Goal: Task Accomplishment & Management: Complete application form

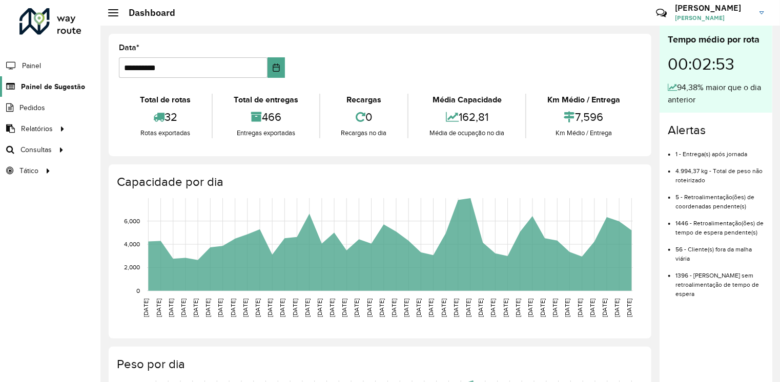
click at [60, 90] on span "Painel de Sugestão" at bounding box center [53, 86] width 64 height 11
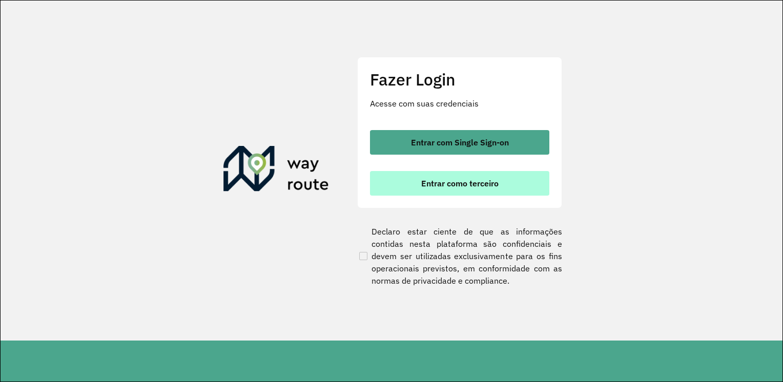
click at [451, 179] on span "Entrar como terceiro" at bounding box center [459, 183] width 77 height 8
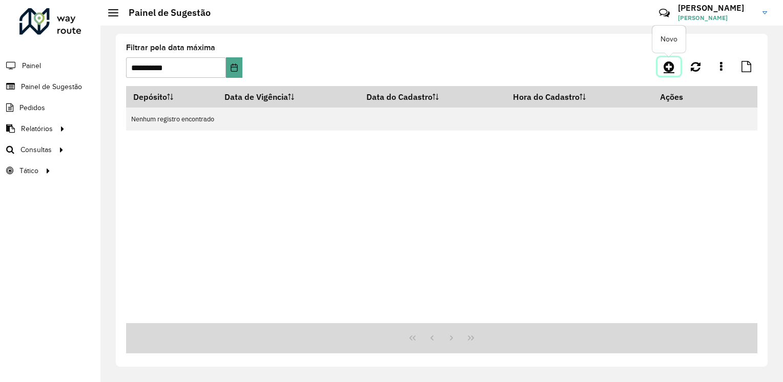
click at [667, 65] on icon at bounding box center [669, 66] width 11 height 12
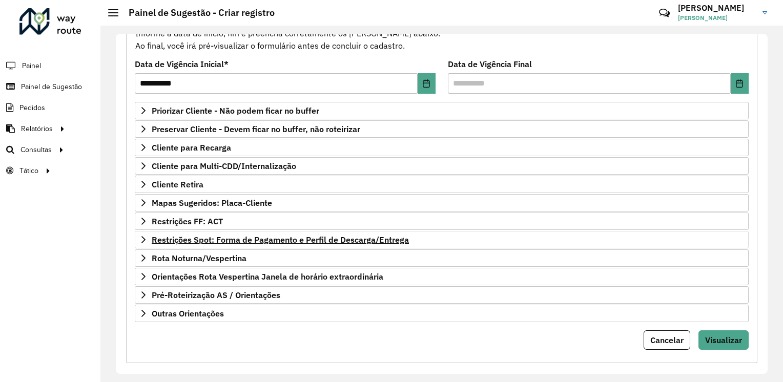
scroll to position [125, 0]
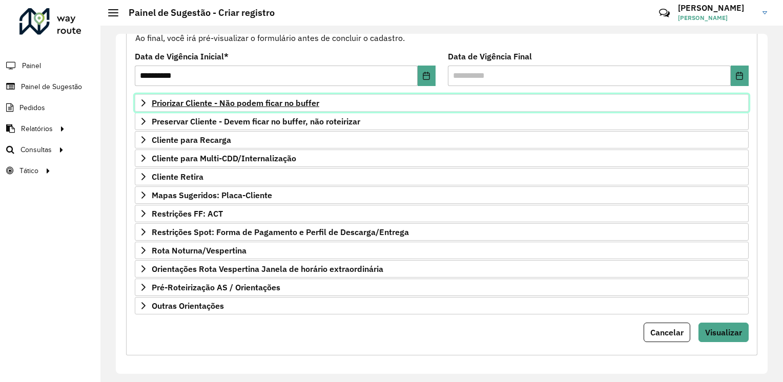
click at [273, 104] on span "Priorizar Cliente - Não podem ficar no buffer" at bounding box center [236, 103] width 168 height 8
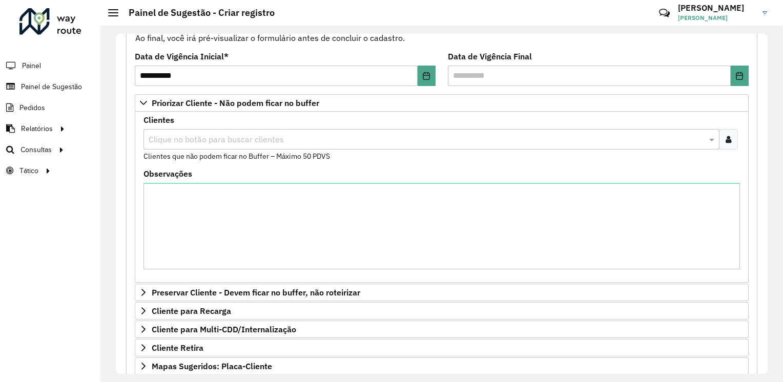
click at [226, 144] on input "text" at bounding box center [426, 140] width 561 height 12
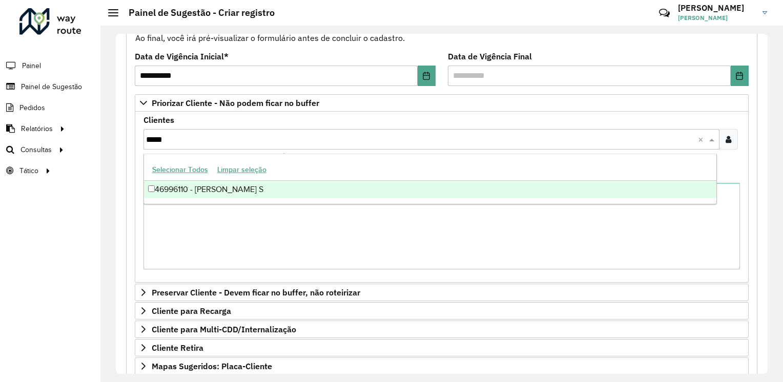
type input "*****"
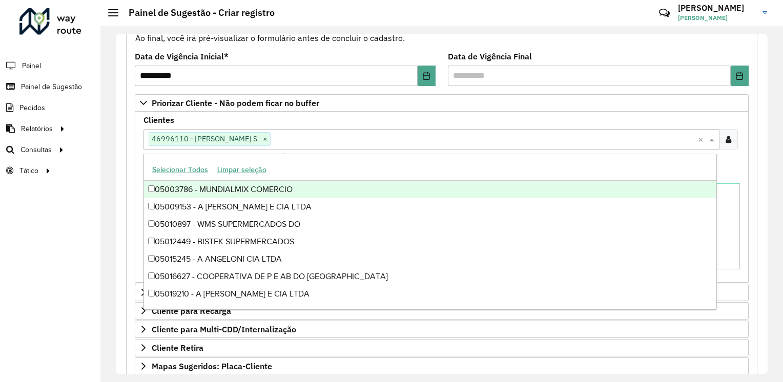
click at [310, 142] on input "text" at bounding box center [484, 140] width 427 height 12
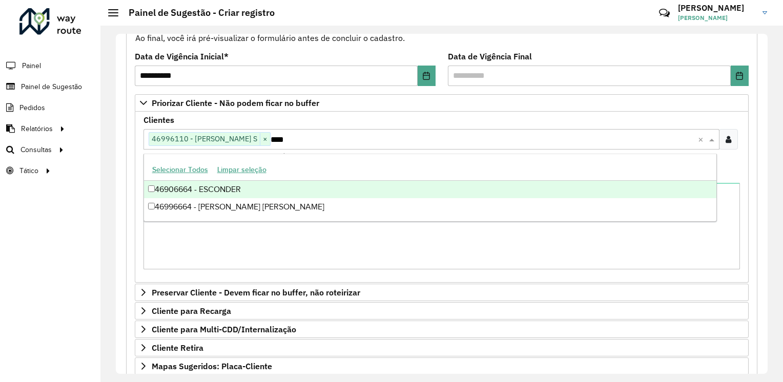
type input "****"
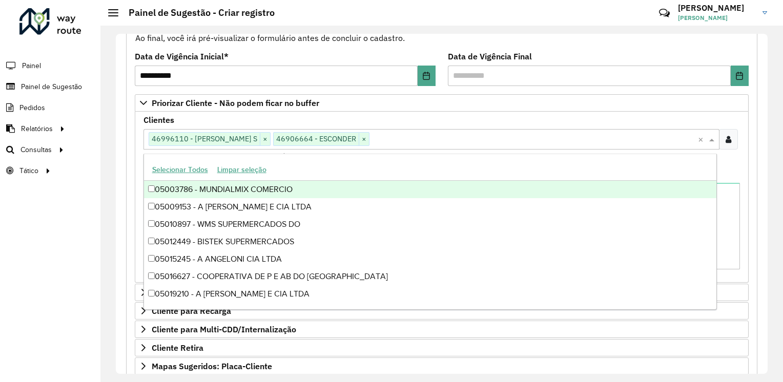
click at [450, 138] on input "text" at bounding box center [534, 140] width 329 height 12
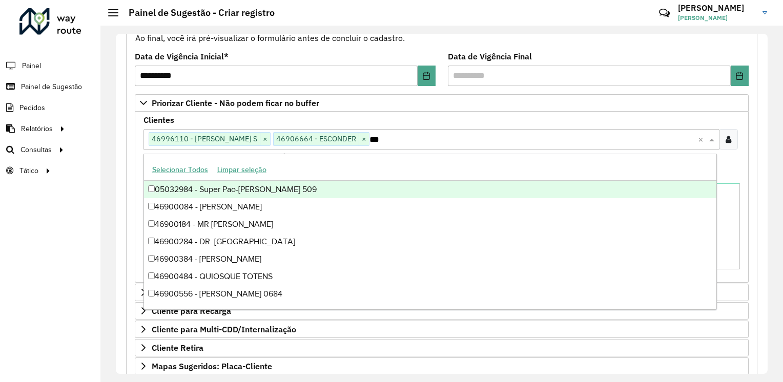
type input "****"
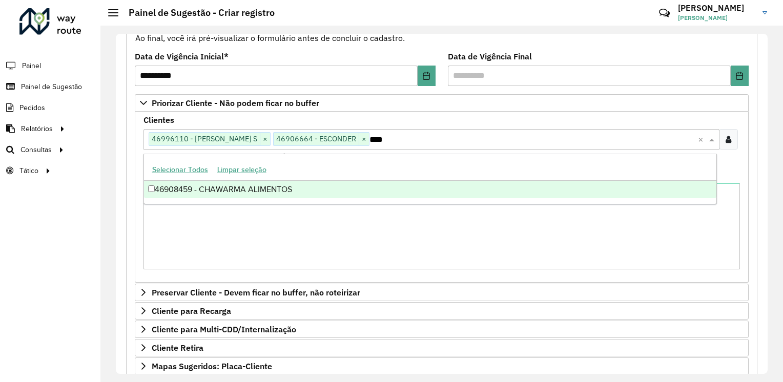
click at [277, 190] on font "46908459 - CHAWARMA ALIMENTOS" at bounding box center [223, 189] width 137 height 9
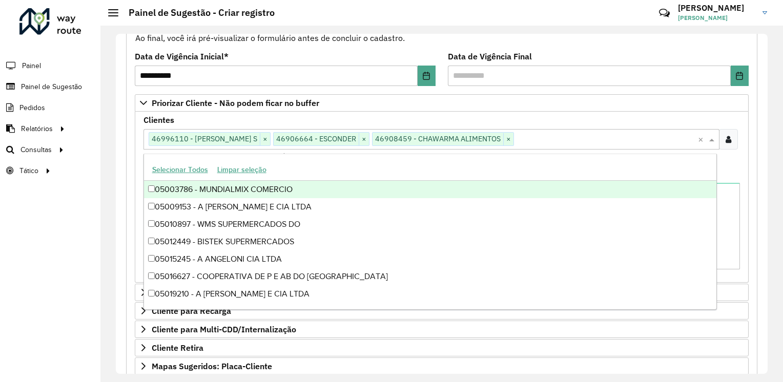
click at [592, 116] on div "Clientes Clique no botão para buscar clientes 46996110 - [PERSON_NAME] S × 4690…" at bounding box center [442, 139] width 597 height 46
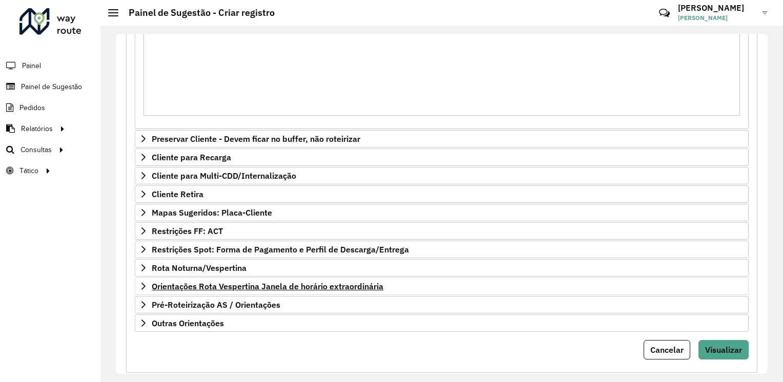
scroll to position [296, 0]
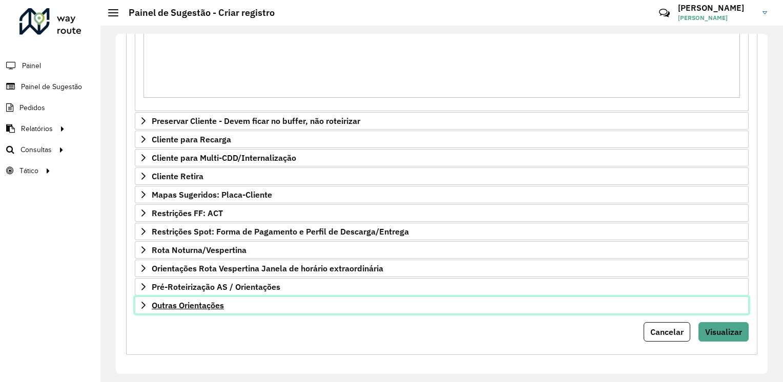
click at [220, 302] on span "Outras Orientações" at bounding box center [188, 305] width 72 height 8
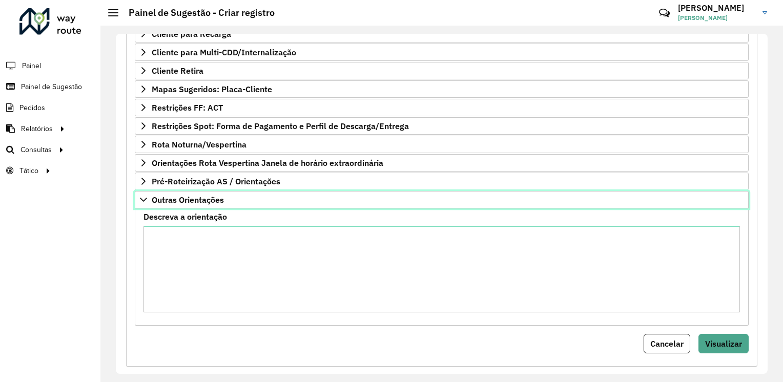
scroll to position [414, 0]
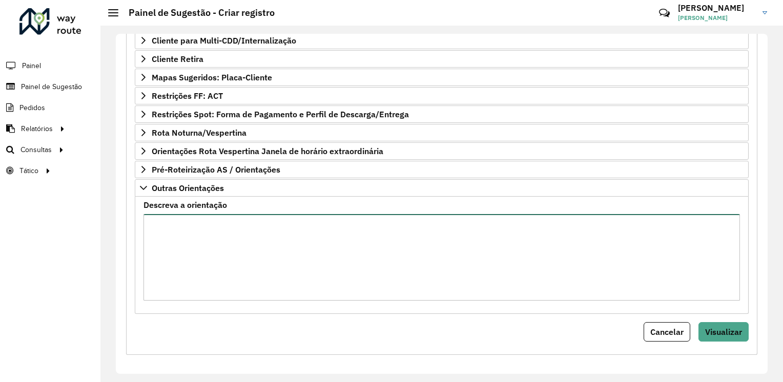
click at [252, 253] on textarea "Descreva a orientação" at bounding box center [442, 257] width 597 height 87
paste textarea "**********"
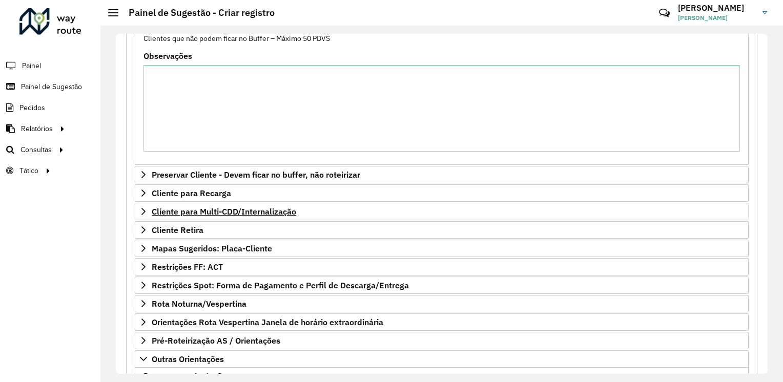
scroll to position [209, 0]
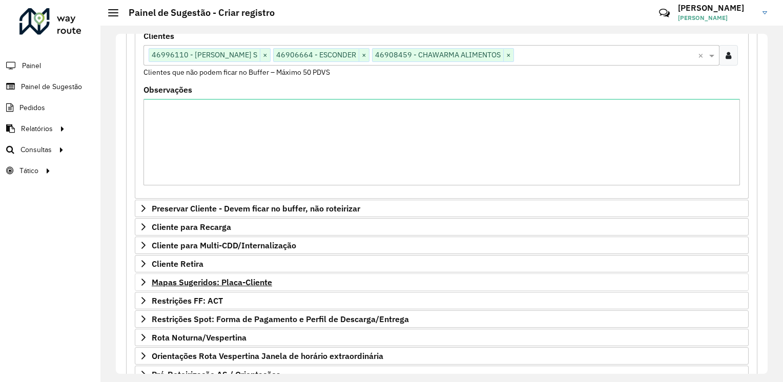
type textarea "**********"
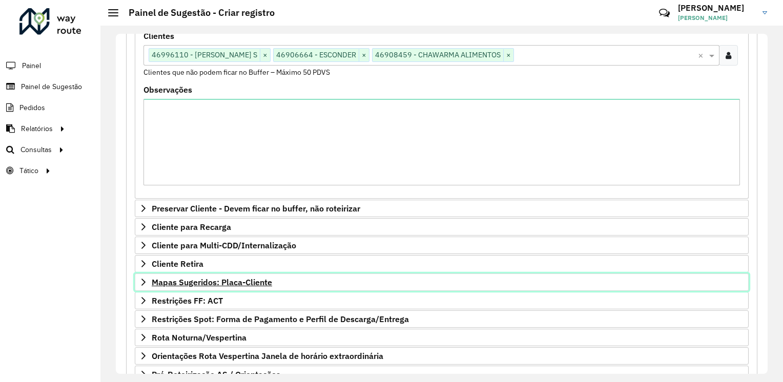
click at [246, 281] on span "Mapas Sugeridos: Placa-Cliente" at bounding box center [212, 282] width 120 height 8
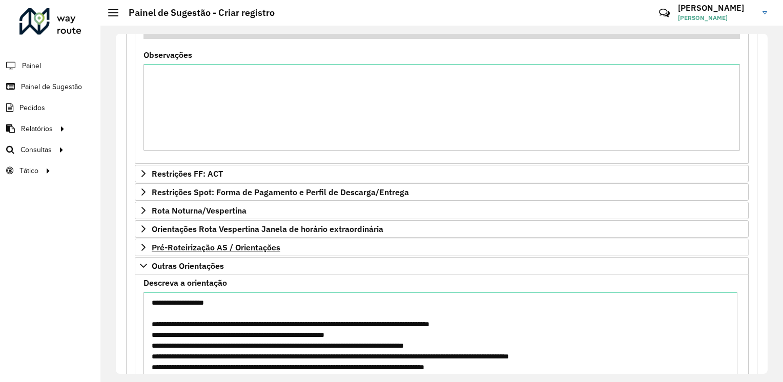
scroll to position [567, 0]
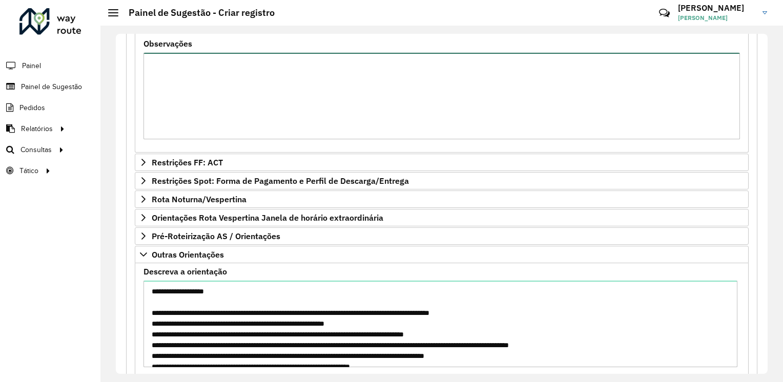
click at [279, 92] on textarea "Observações" at bounding box center [442, 96] width 597 height 87
paste textarea "**********"
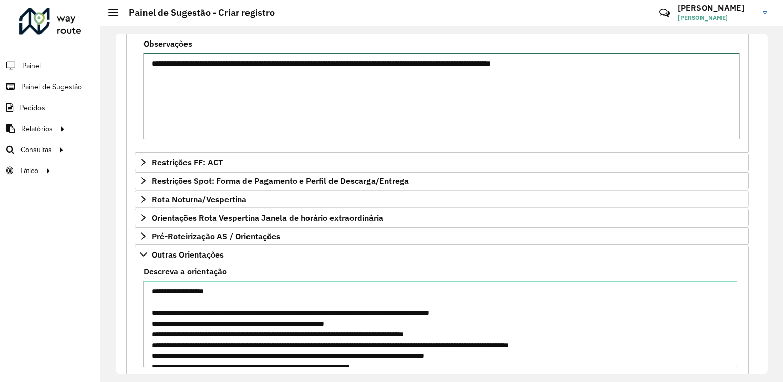
type textarea "**********"
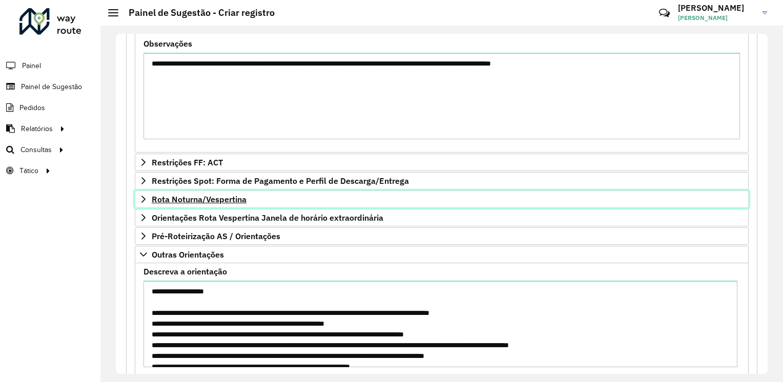
click at [199, 199] on span "Rota Noturna/Vespertina" at bounding box center [199, 199] width 95 height 8
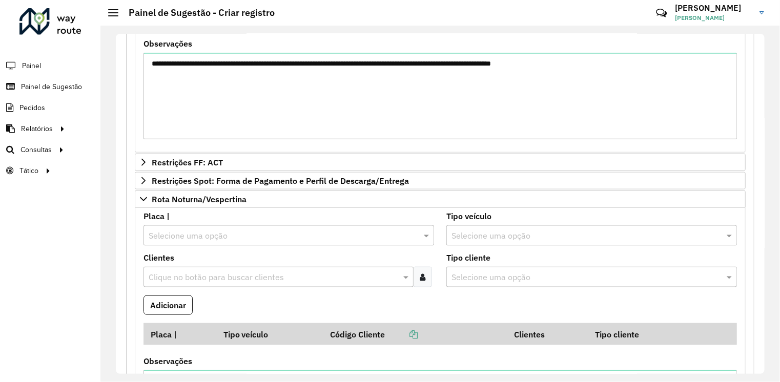
click at [187, 227] on div "Selecione uma opção" at bounding box center [289, 236] width 291 height 21
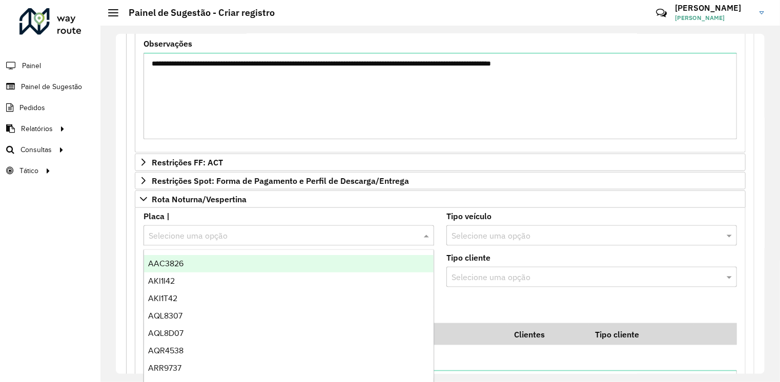
click at [186, 231] on input "text" at bounding box center [279, 236] width 260 height 12
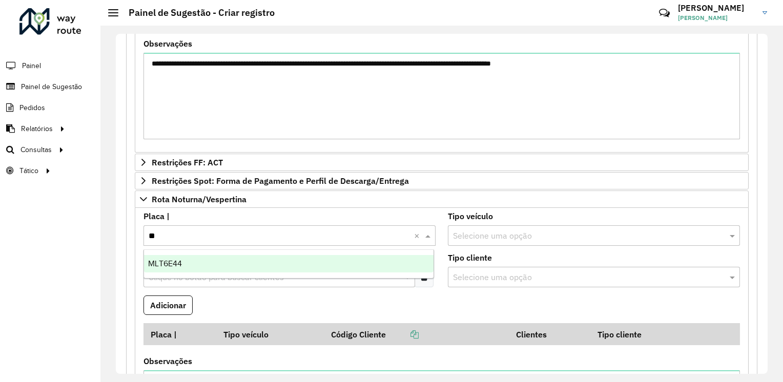
type input "***"
click at [169, 261] on span "MLT6E44" at bounding box center [165, 263] width 34 height 9
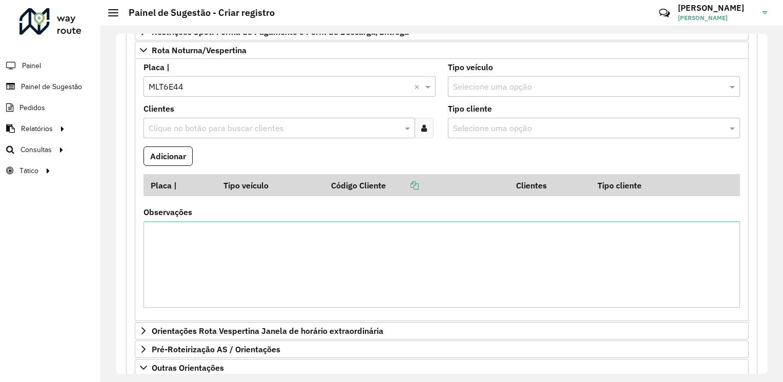
scroll to position [721, 0]
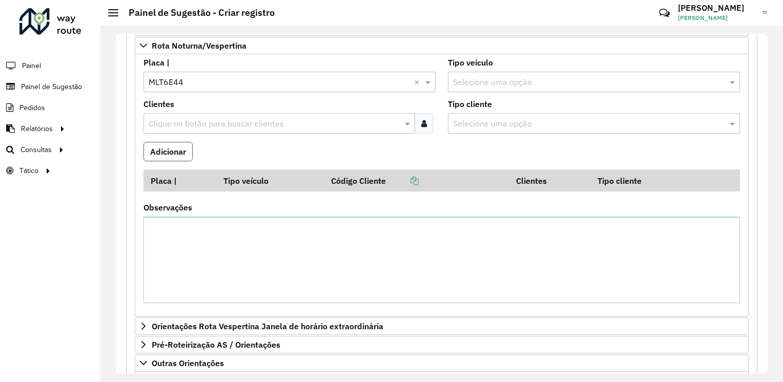
click at [179, 150] on button "Adicionar" at bounding box center [168, 151] width 49 height 19
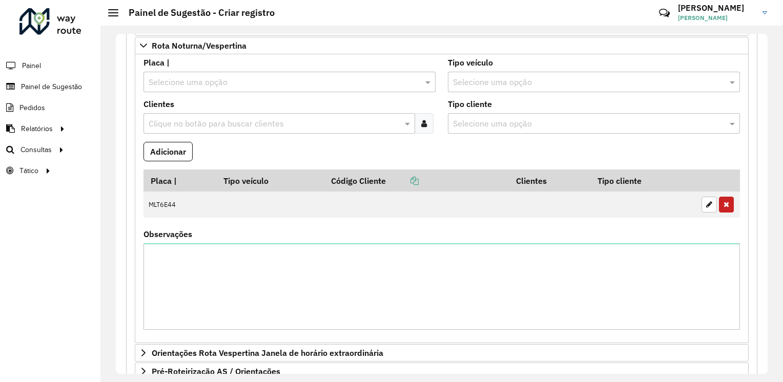
click at [215, 83] on input "text" at bounding box center [279, 82] width 261 height 12
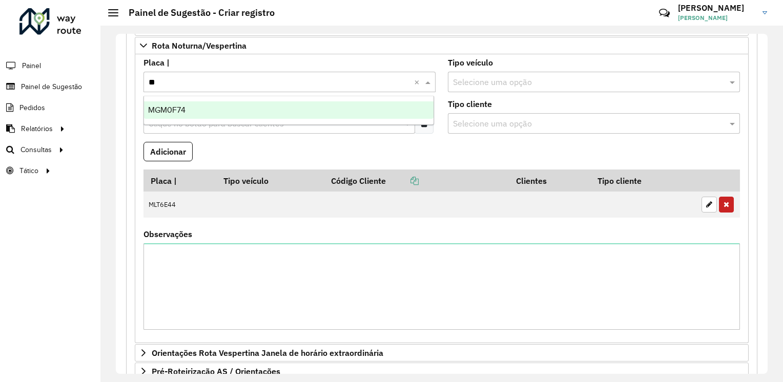
type input "***"
click at [173, 114] on div "MGM0F74" at bounding box center [289, 109] width 290 height 17
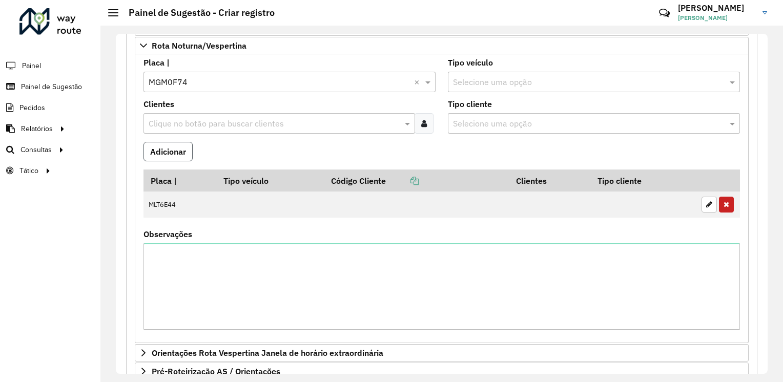
click at [171, 150] on button "Adicionar" at bounding box center [168, 151] width 49 height 19
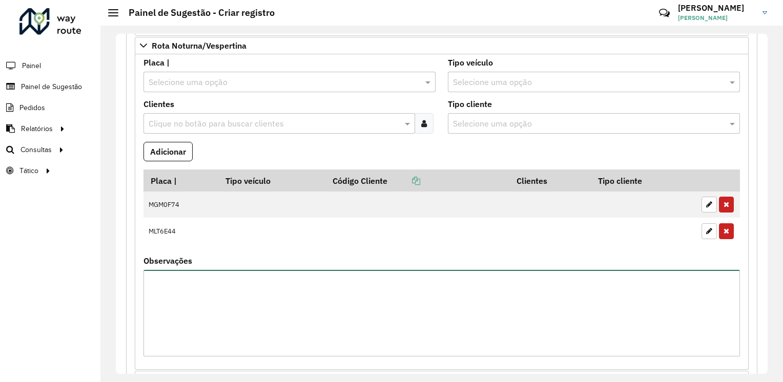
click at [237, 291] on textarea "Observações" at bounding box center [442, 313] width 597 height 87
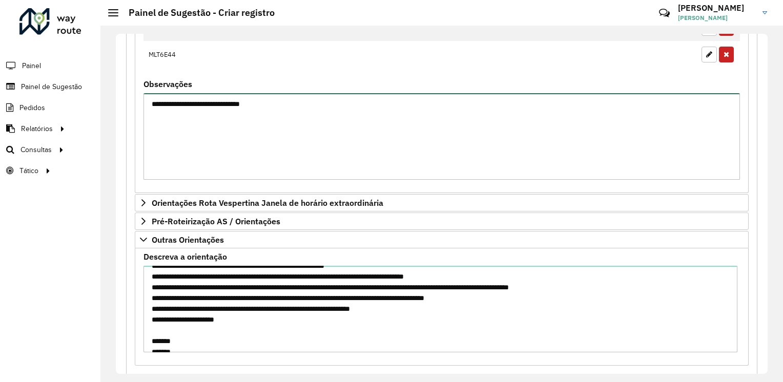
scroll to position [103, 0]
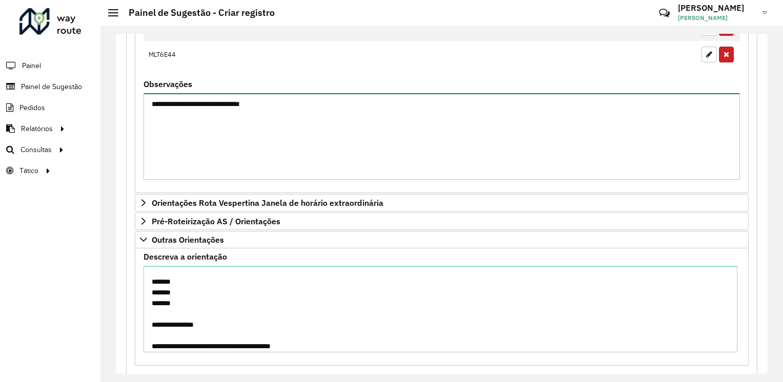
type textarea "**********"
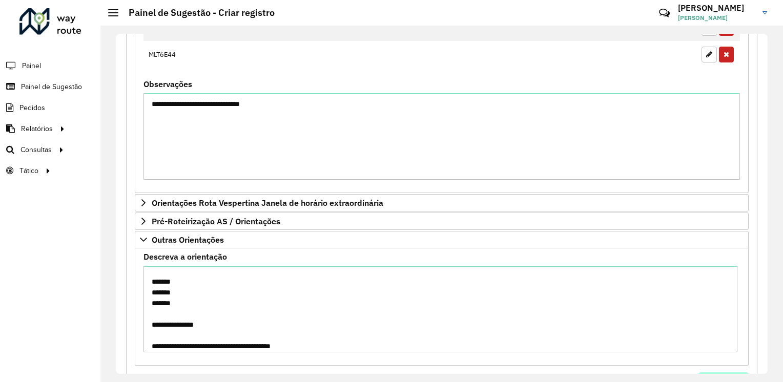
click at [718, 374] on button "Visualizar" at bounding box center [724, 383] width 50 height 19
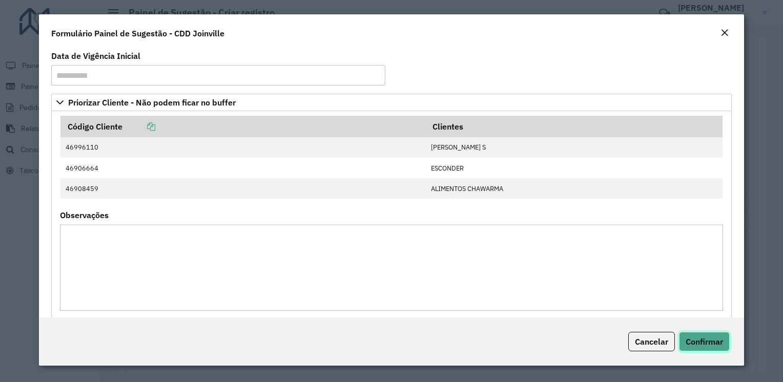
click at [709, 342] on span "Confirmar" at bounding box center [704, 342] width 37 height 10
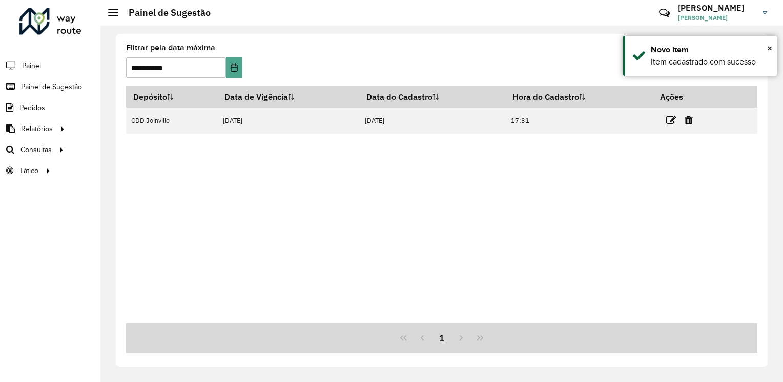
click at [594, 223] on div "Depósito Data de Vigência Data do Cadastro Hora do Cadastro Ações CDD Joinville…" at bounding box center [441, 204] width 631 height 237
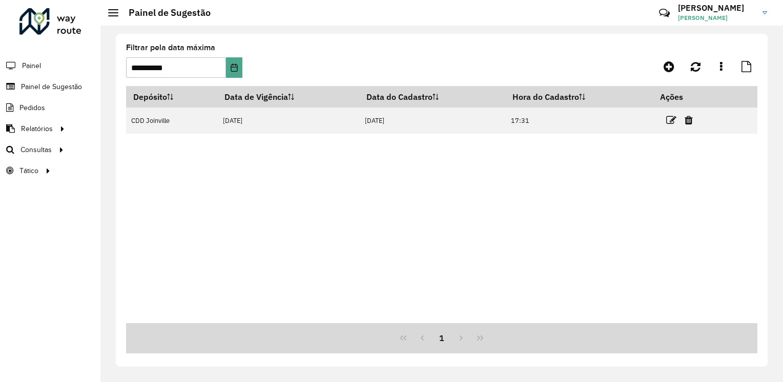
click at [441, 153] on div "Depósito Data de Vigência Data do Cadastro Hora do Cadastro Ações CDD Joinville…" at bounding box center [441, 204] width 631 height 237
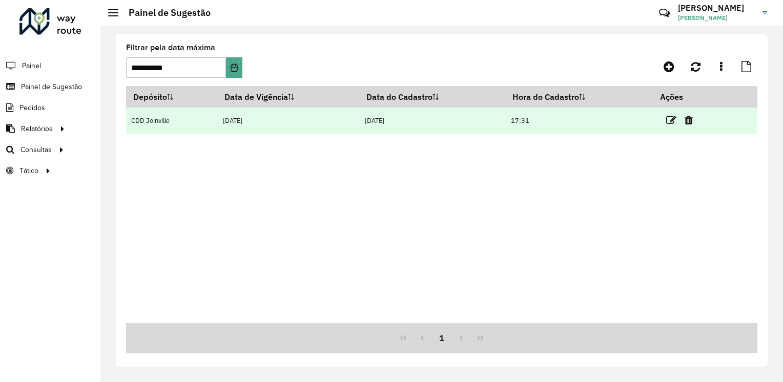
click at [667, 122] on td at bounding box center [684, 121] width 62 height 26
click at [672, 122] on icon at bounding box center [671, 120] width 10 height 10
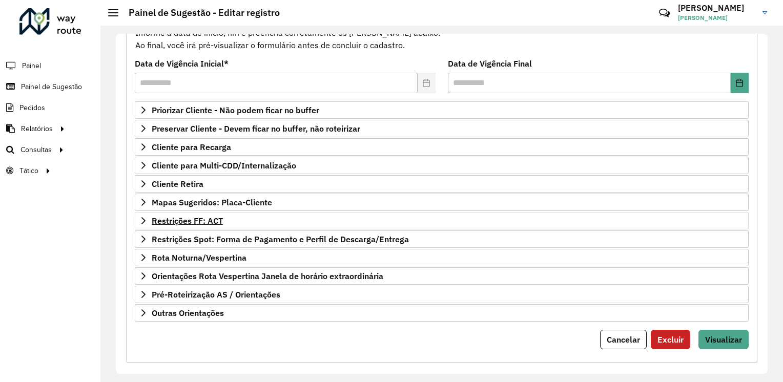
scroll to position [125, 0]
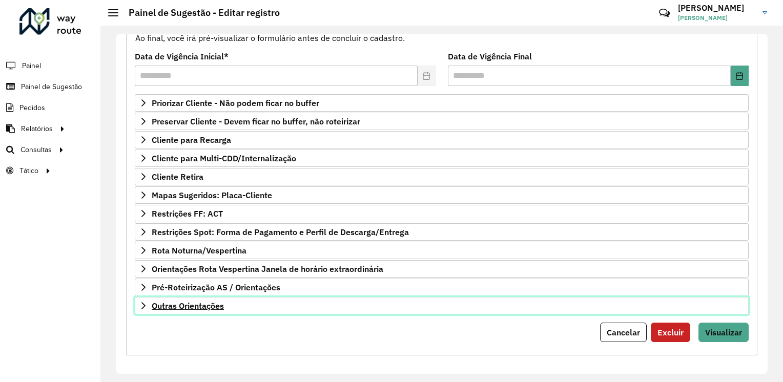
click at [205, 304] on span "Outras Orientações" at bounding box center [188, 306] width 72 height 8
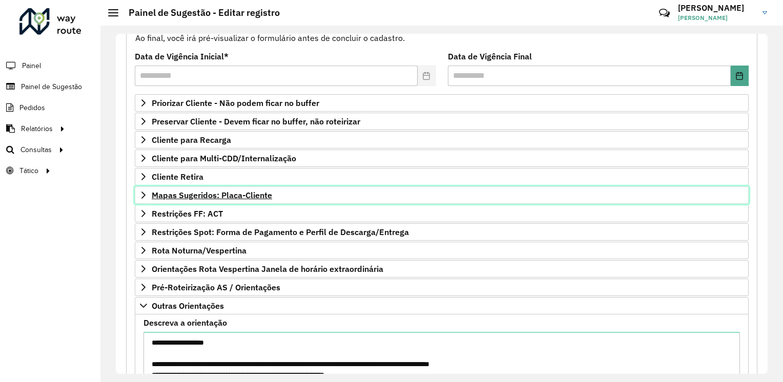
click at [230, 196] on span "Mapas Sugeridos: Placa-Cliente" at bounding box center [212, 195] width 120 height 8
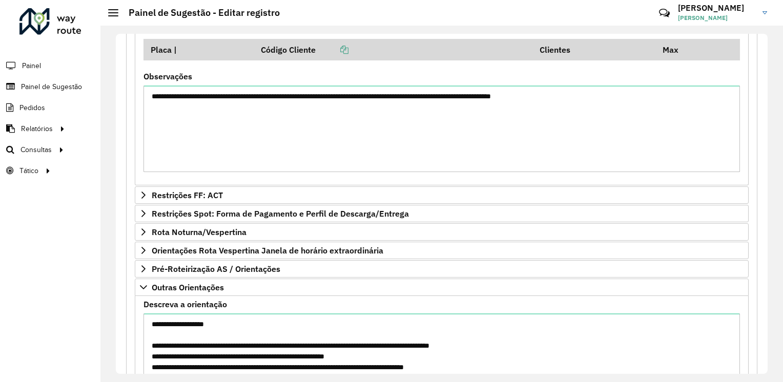
scroll to position [381, 0]
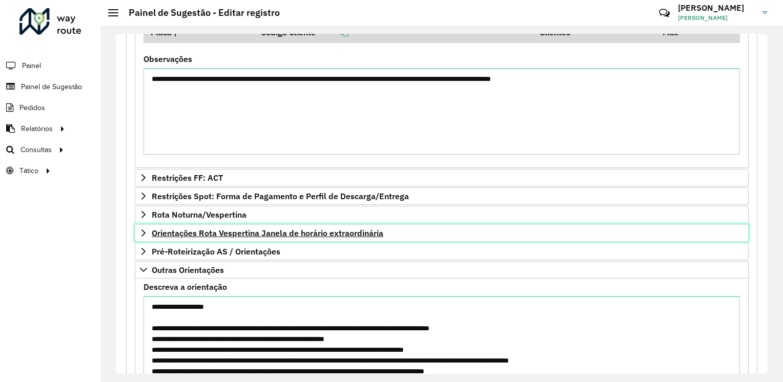
click at [304, 232] on span "Orientações Rota Vespertina Janela de horário extraordinária" at bounding box center [268, 233] width 232 height 8
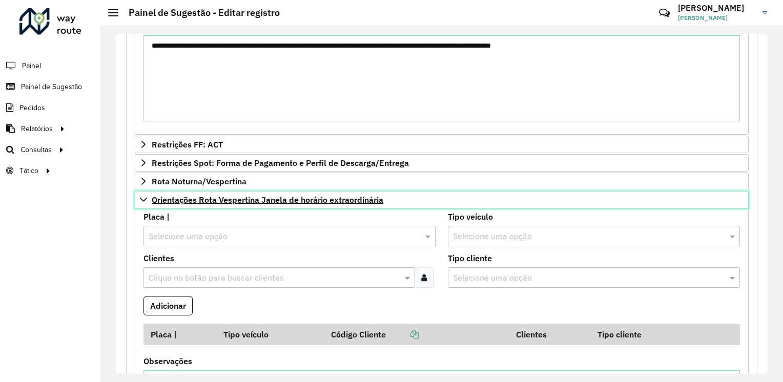
scroll to position [432, 0]
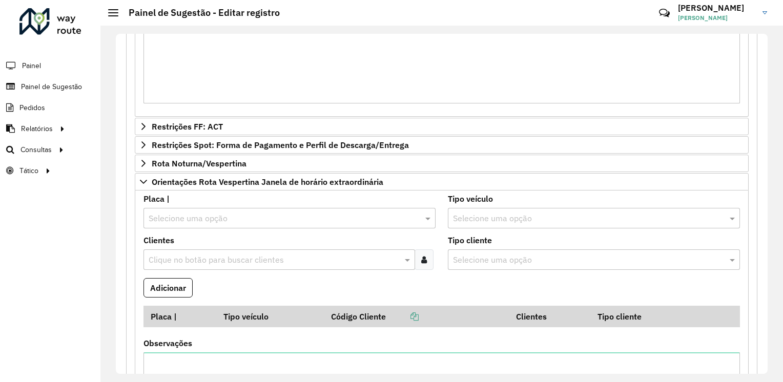
click at [316, 258] on input "text" at bounding box center [274, 260] width 256 height 12
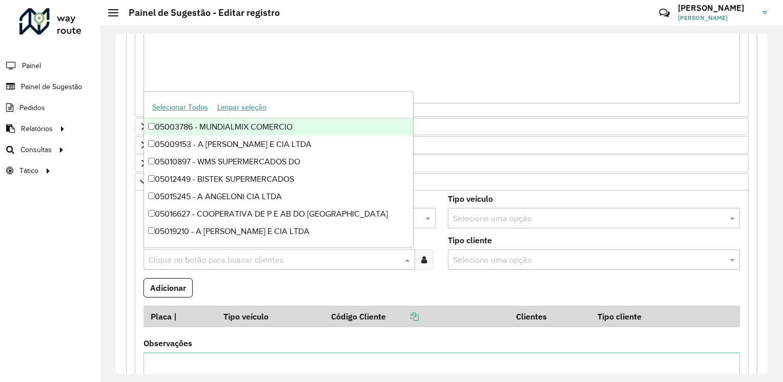
click at [316, 258] on input "text" at bounding box center [274, 260] width 256 height 12
click at [435, 284] on formly-field "Adicionar" at bounding box center [441, 292] width 609 height 28
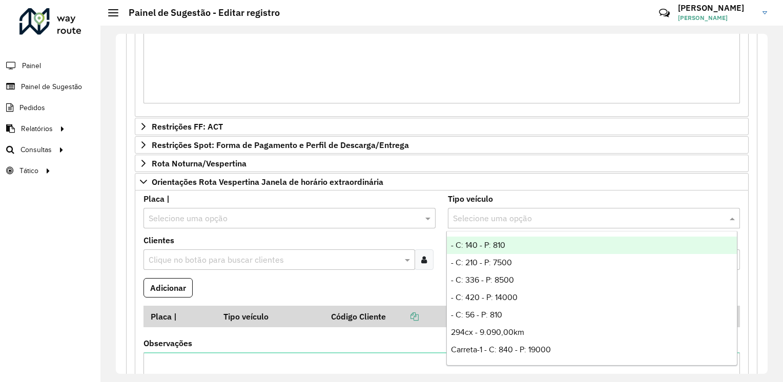
click at [513, 216] on input "text" at bounding box center [583, 219] width 261 height 12
click at [510, 214] on input "text" at bounding box center [583, 219] width 261 height 12
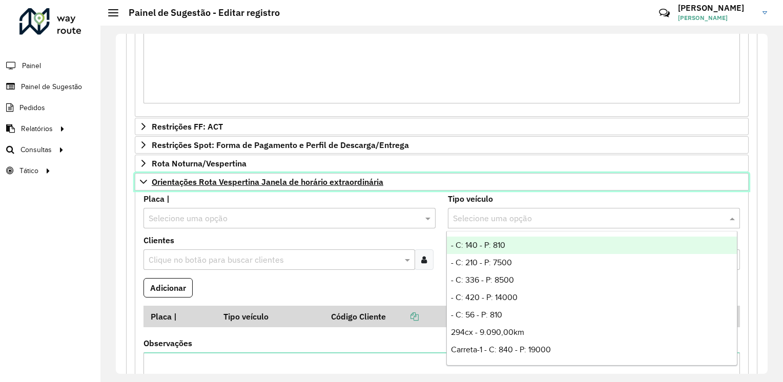
click at [532, 175] on link "Orientações Rota Vespertina Janela de horário extraordinária" at bounding box center [442, 181] width 614 height 17
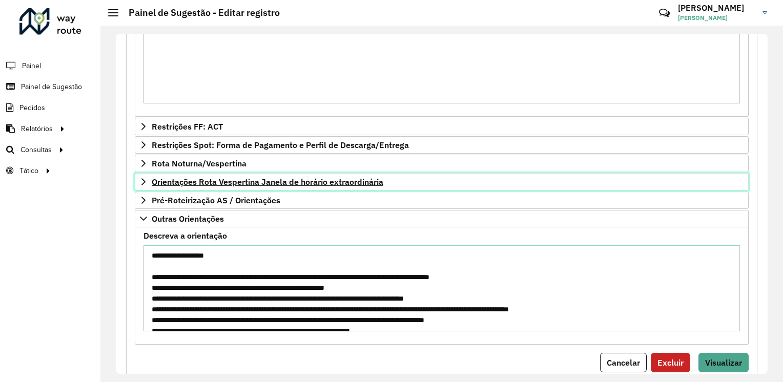
click at [252, 186] on link "Orientações Rota Vespertina Janela de horário extraordinária" at bounding box center [442, 181] width 614 height 17
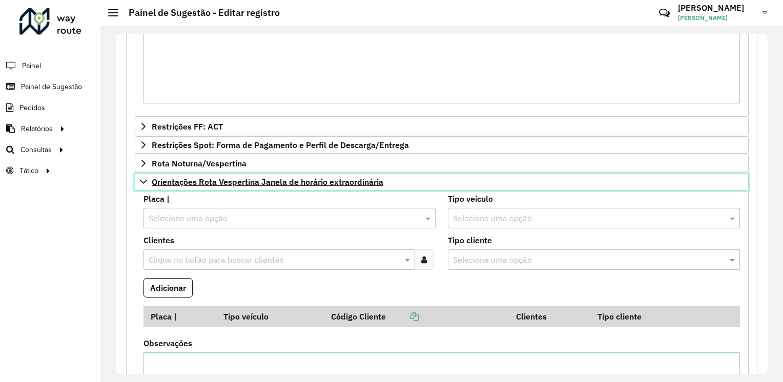
click at [252, 186] on link "Orientações Rota Vespertina Janela de horário extraordinária" at bounding box center [442, 181] width 614 height 17
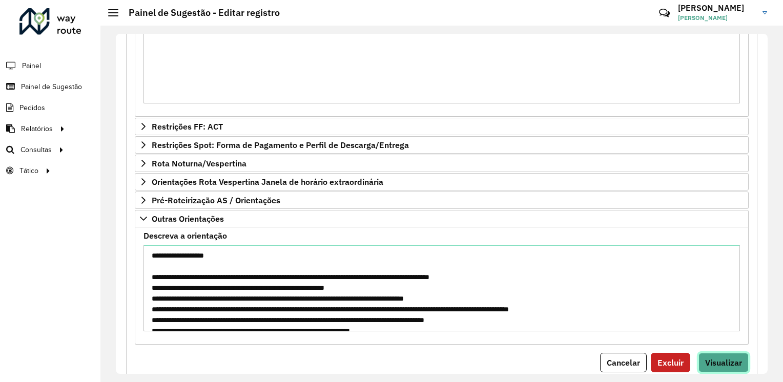
click at [720, 360] on span "Visualizar" at bounding box center [723, 363] width 37 height 10
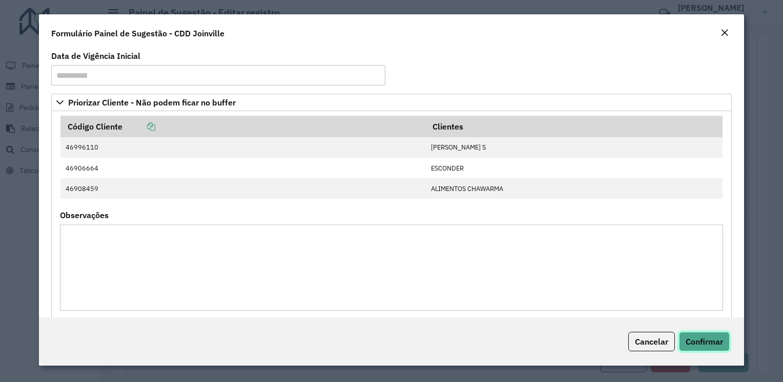
click at [699, 344] on span "Confirmar" at bounding box center [704, 342] width 37 height 10
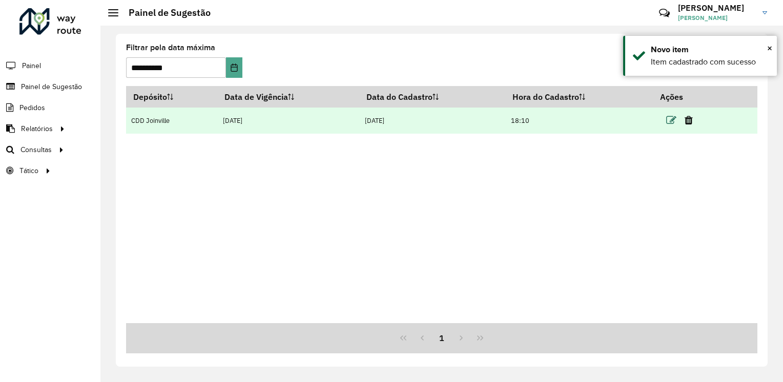
click at [673, 118] on icon at bounding box center [671, 120] width 10 height 10
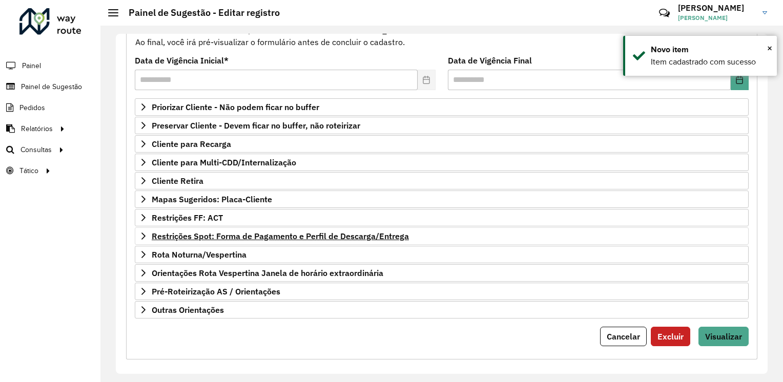
scroll to position [125, 0]
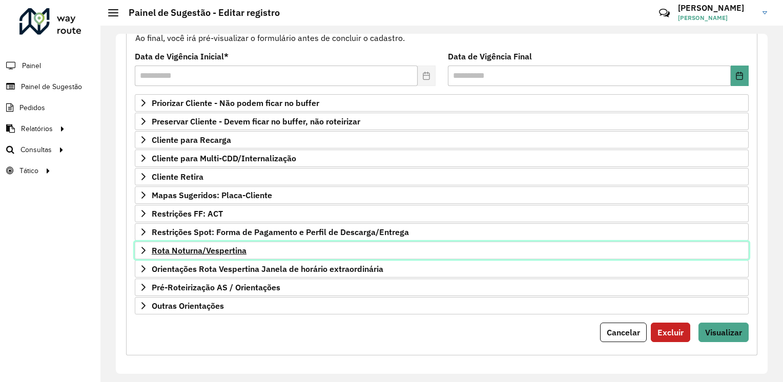
click at [214, 249] on span "Rota Noturna/Vespertina" at bounding box center [199, 251] width 95 height 8
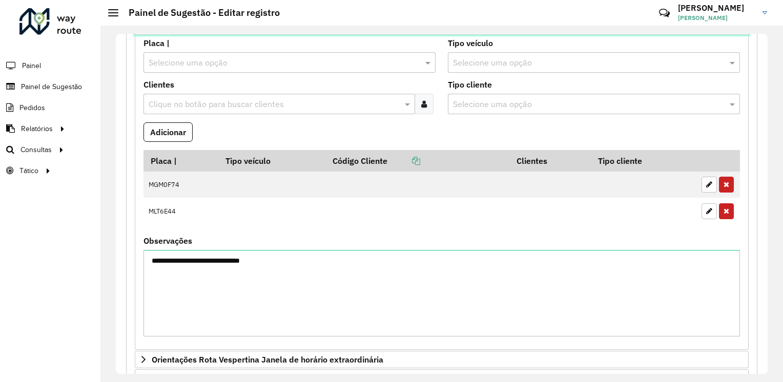
scroll to position [440, 0]
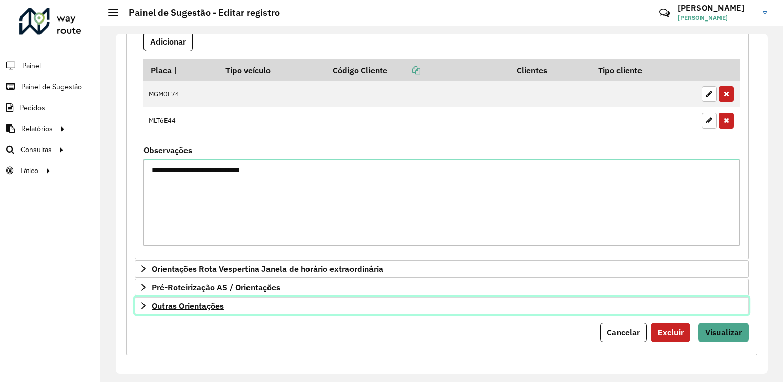
click at [209, 303] on span "Outras Orientações" at bounding box center [188, 306] width 72 height 8
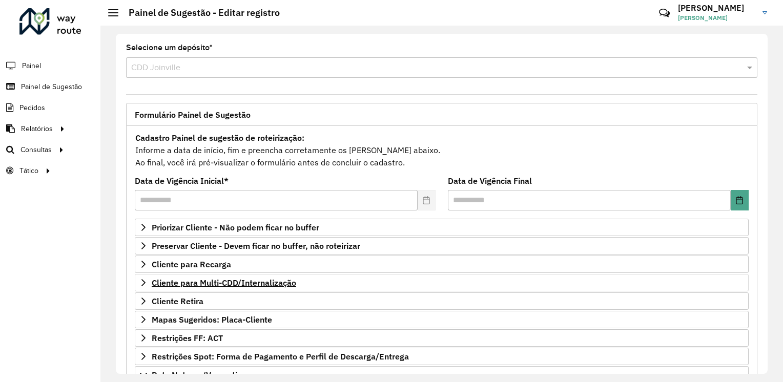
scroll to position [51, 0]
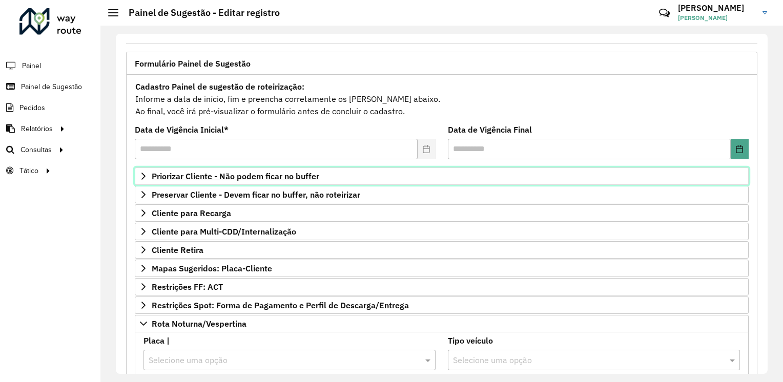
click at [227, 179] on span "Priorizar Cliente - Não podem ficar no buffer" at bounding box center [236, 176] width 168 height 8
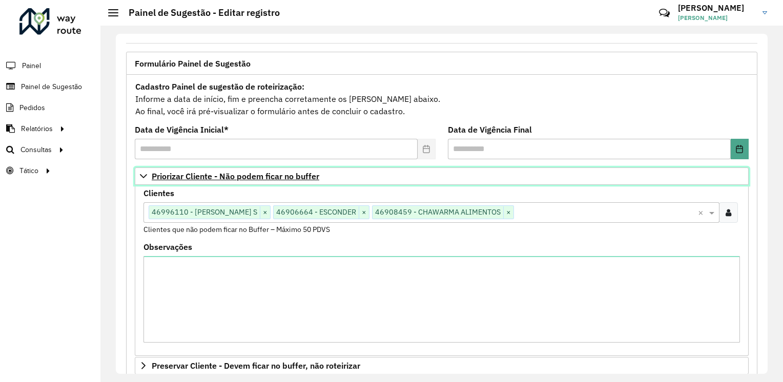
click at [227, 178] on span "Priorizar Cliente - Não podem ficar no buffer" at bounding box center [236, 176] width 168 height 8
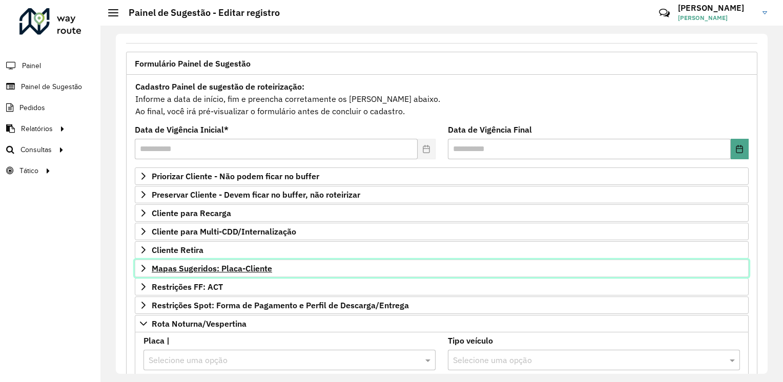
click at [194, 268] on span "Mapas Sugeridos: Placa-Cliente" at bounding box center [212, 268] width 120 height 8
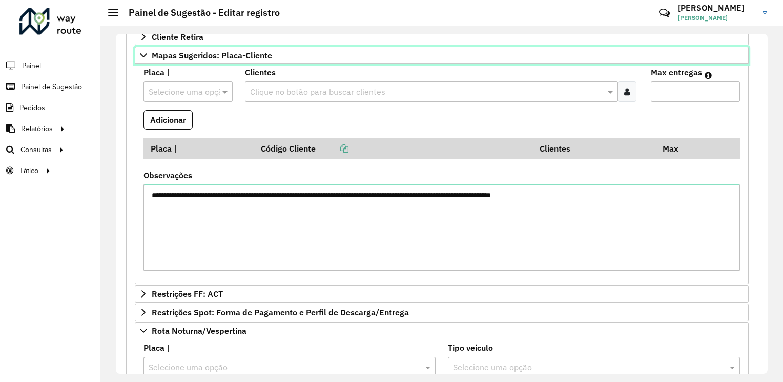
scroll to position [308, 0]
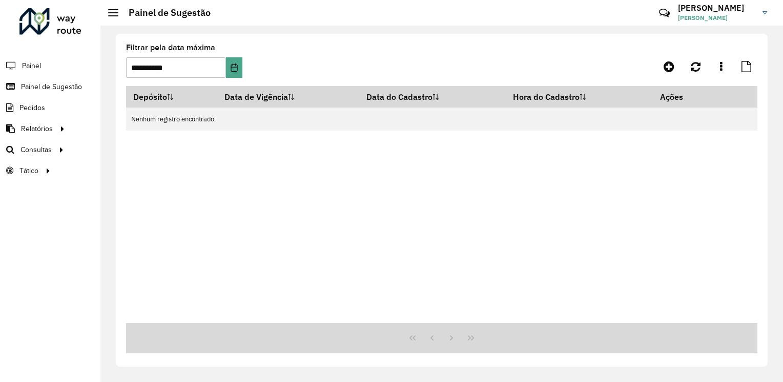
drag, startPoint x: 0, startPoint y: 0, endPoint x: 303, endPoint y: 163, distance: 344.0
click at [303, 163] on div "Depósito Data de Vigência Data do Cadastro Hora do Cadastro Ações Nenhum regist…" at bounding box center [441, 204] width 631 height 237
click at [58, 84] on span "Painel de Sugestão" at bounding box center [53, 86] width 64 height 11
click at [245, 63] on formly-group "**********" at bounding box center [358, 65] width 465 height 42
click at [235, 65] on icon "Choose Date" at bounding box center [234, 68] width 7 height 8
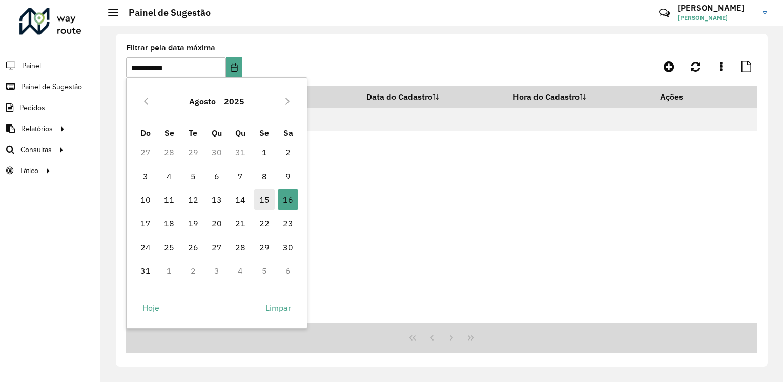
click at [262, 200] on span "15" at bounding box center [264, 200] width 21 height 21
type input "**********"
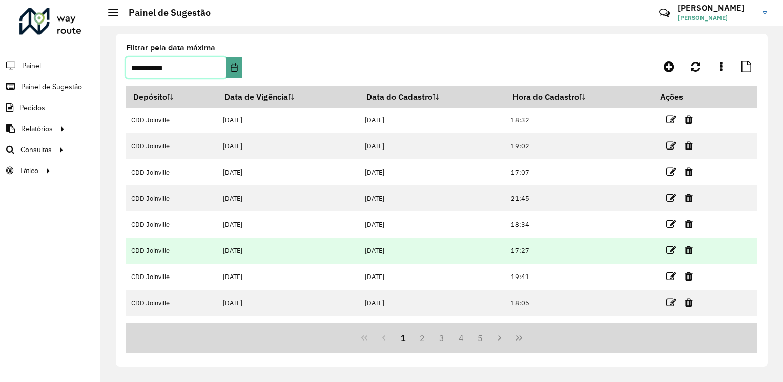
scroll to position [96, 0]
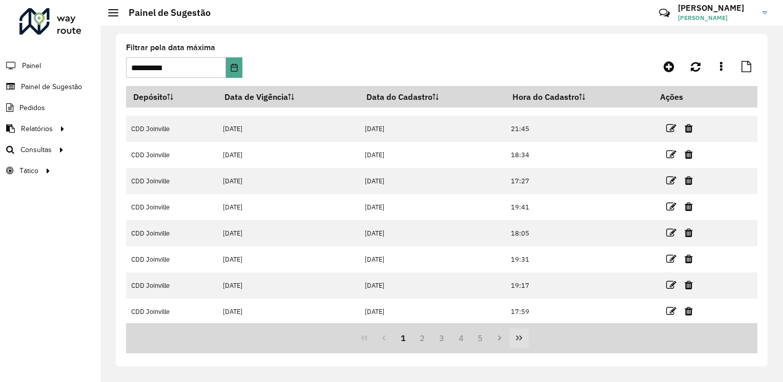
click at [519, 342] on icon "Last Page" at bounding box center [519, 338] width 8 height 8
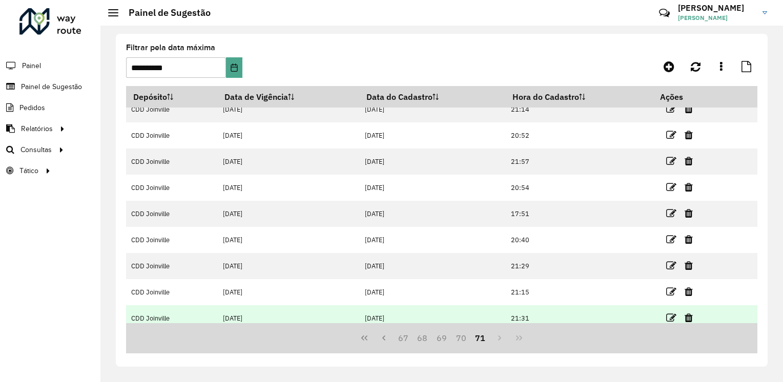
scroll to position [70, 0]
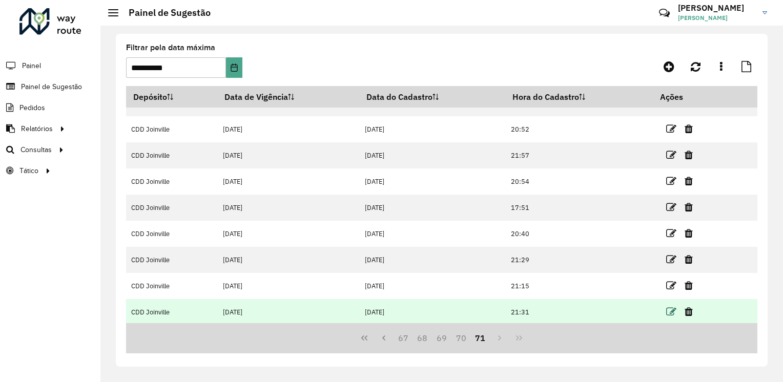
click at [671, 309] on icon at bounding box center [671, 312] width 10 height 10
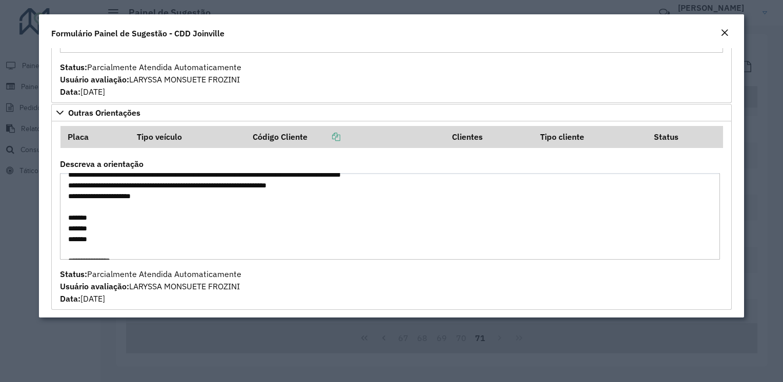
scroll to position [0, 0]
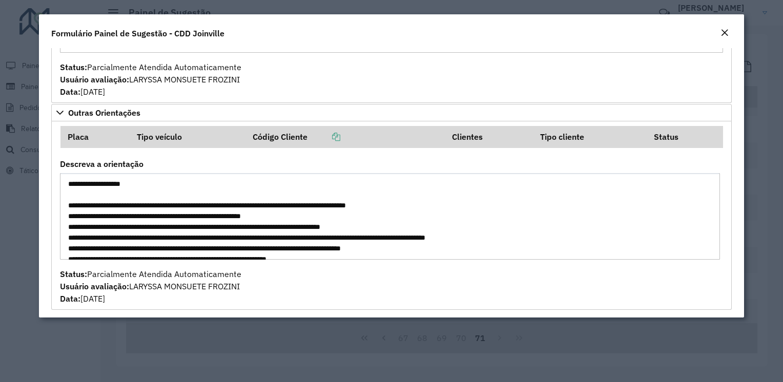
drag, startPoint x: 322, startPoint y: 245, endPoint x: 64, endPoint y: 164, distance: 270.9
click at [64, 164] on div "Descreva a orientação" at bounding box center [391, 209] width 663 height 99
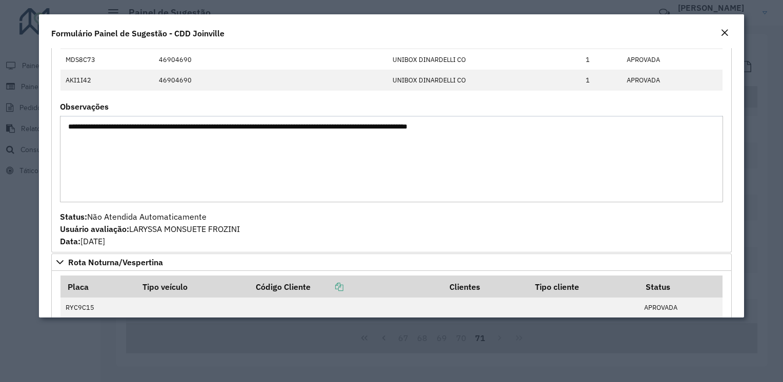
scroll to position [1109, 0]
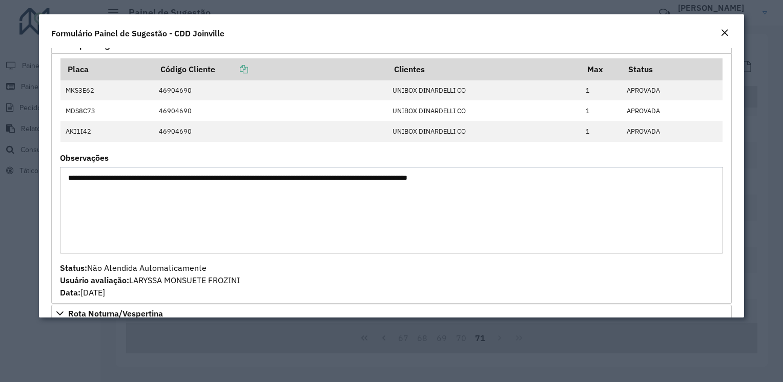
click at [206, 177] on textarea "**********" at bounding box center [391, 210] width 663 height 87
